Goal: Information Seeking & Learning: Learn about a topic

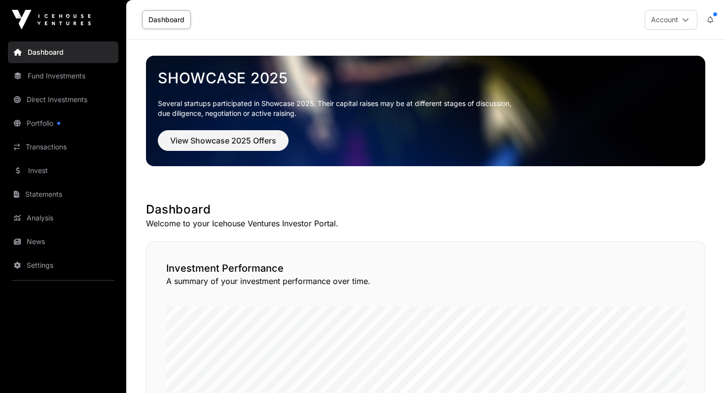
click at [75, 73] on link "Fund Investments" at bounding box center [63, 76] width 110 height 22
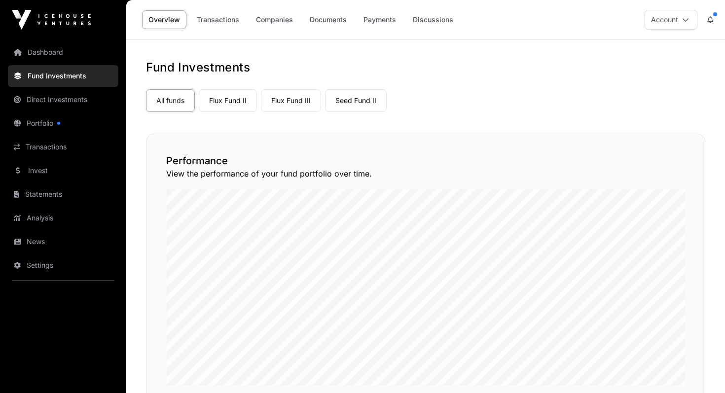
click at [282, 20] on link "Companies" at bounding box center [274, 19] width 50 height 19
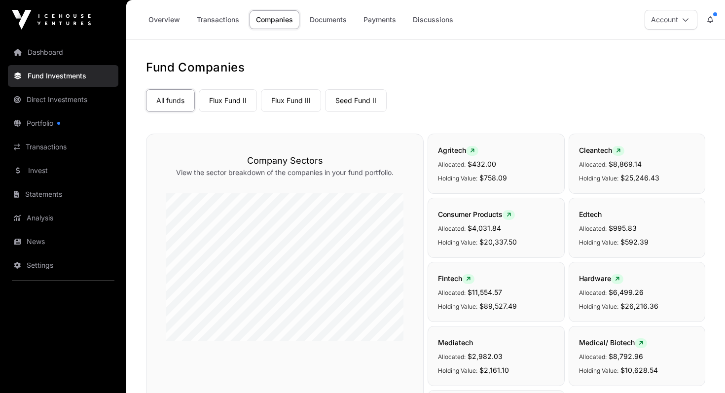
click at [355, 99] on link "Seed Fund II" at bounding box center [356, 100] width 62 height 23
click at [302, 96] on link "Flux Fund III" at bounding box center [291, 100] width 60 height 23
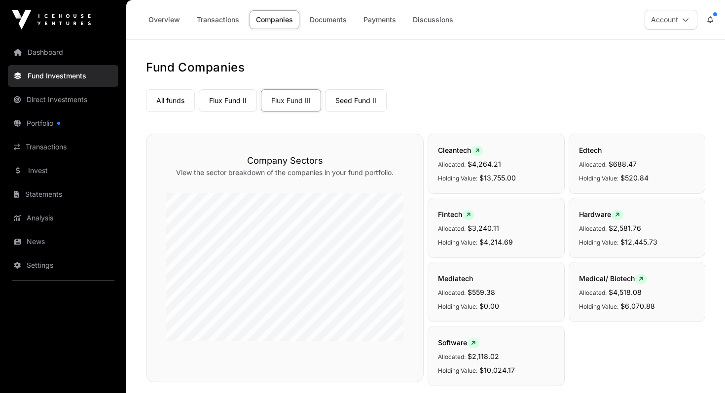
click at [237, 106] on link "Flux Fund II" at bounding box center [228, 100] width 58 height 23
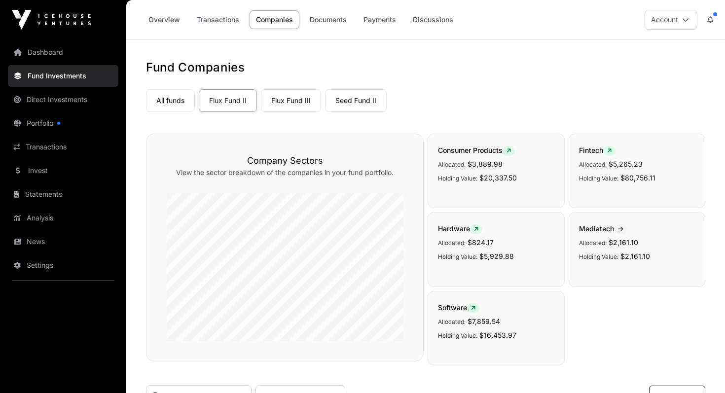
click at [299, 97] on link "Flux Fund III" at bounding box center [291, 100] width 60 height 23
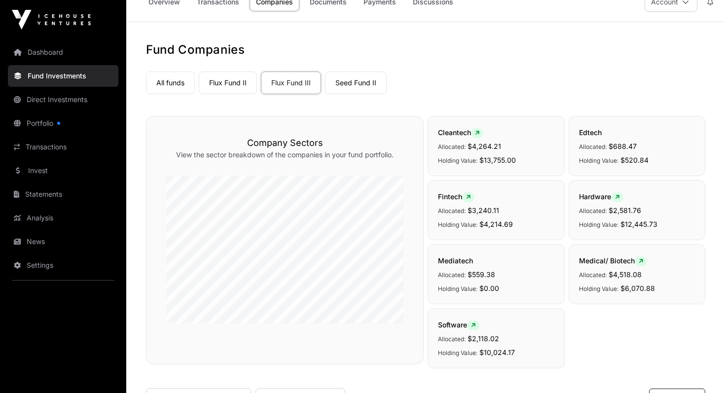
scroll to position [20, 0]
